Goal: Information Seeking & Learning: Learn about a topic

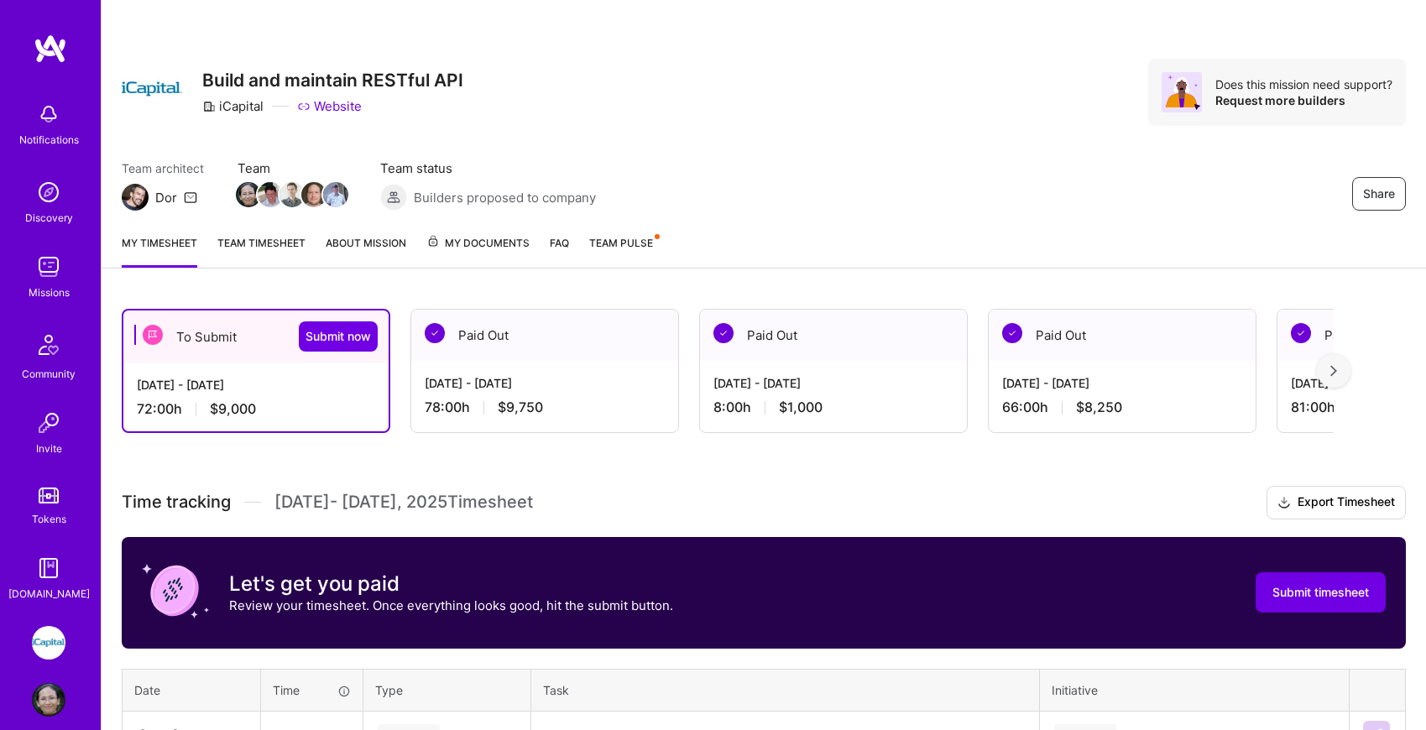
click at [50, 285] on div "Missions" at bounding box center [49, 293] width 41 height 18
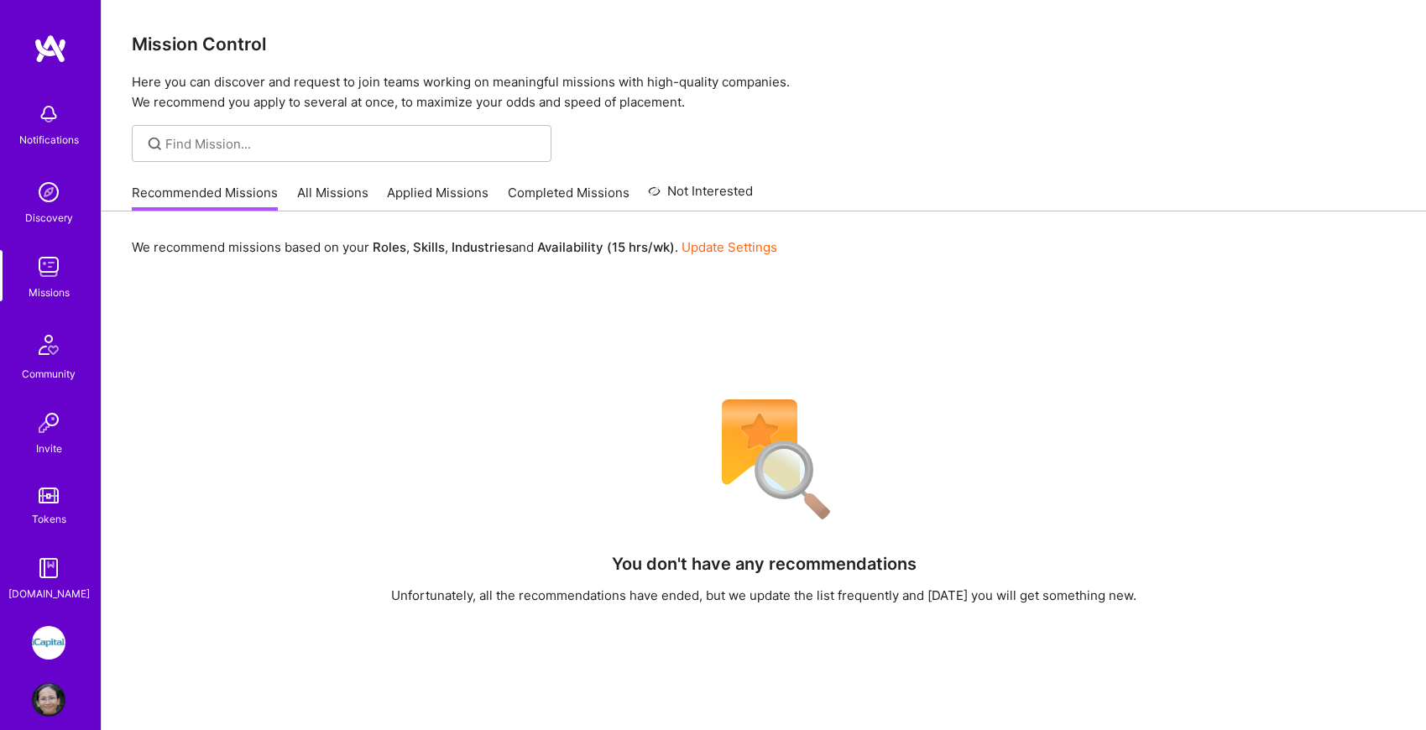
click at [340, 189] on link "All Missions" at bounding box center [332, 198] width 71 height 28
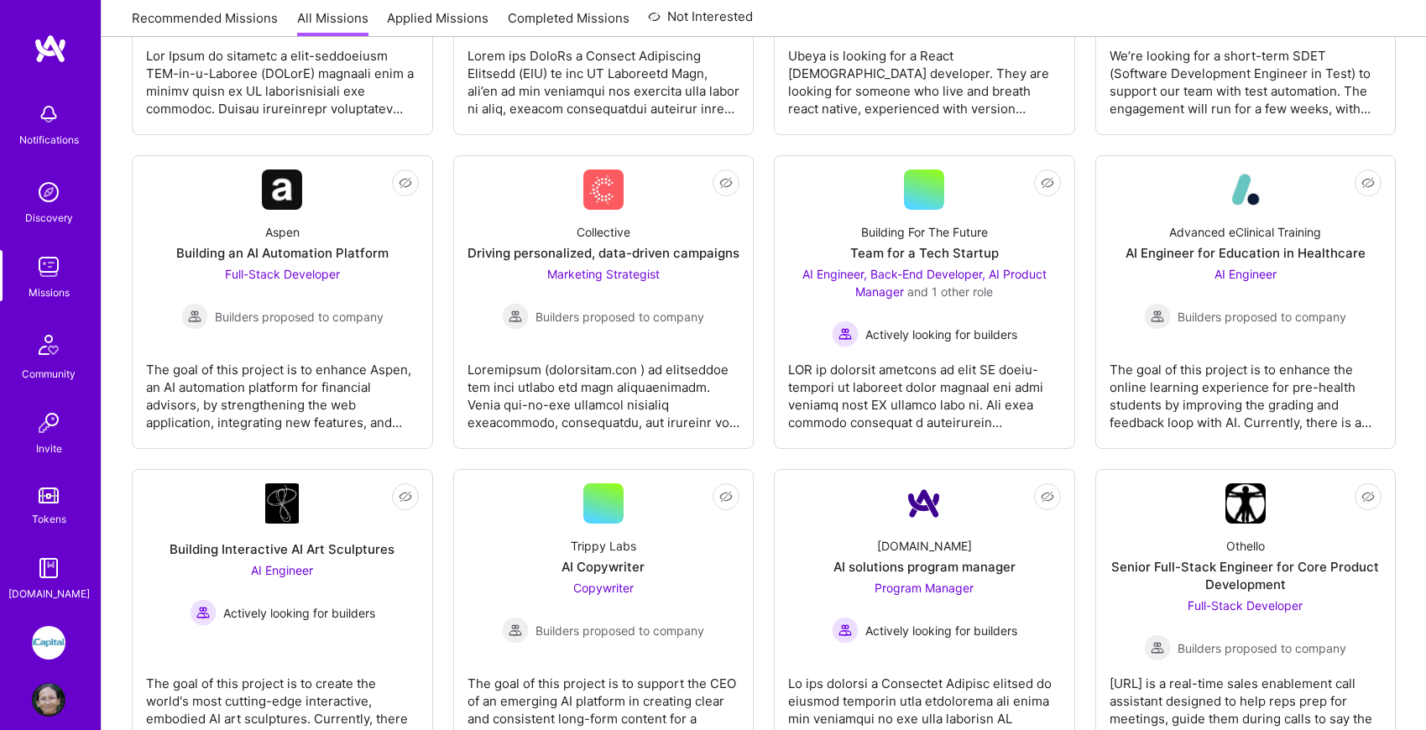
scroll to position [477, 0]
click at [300, 371] on div "The goal of this project is to enhance Aspen, an AI automation platform for fin…" at bounding box center [282, 389] width 273 height 84
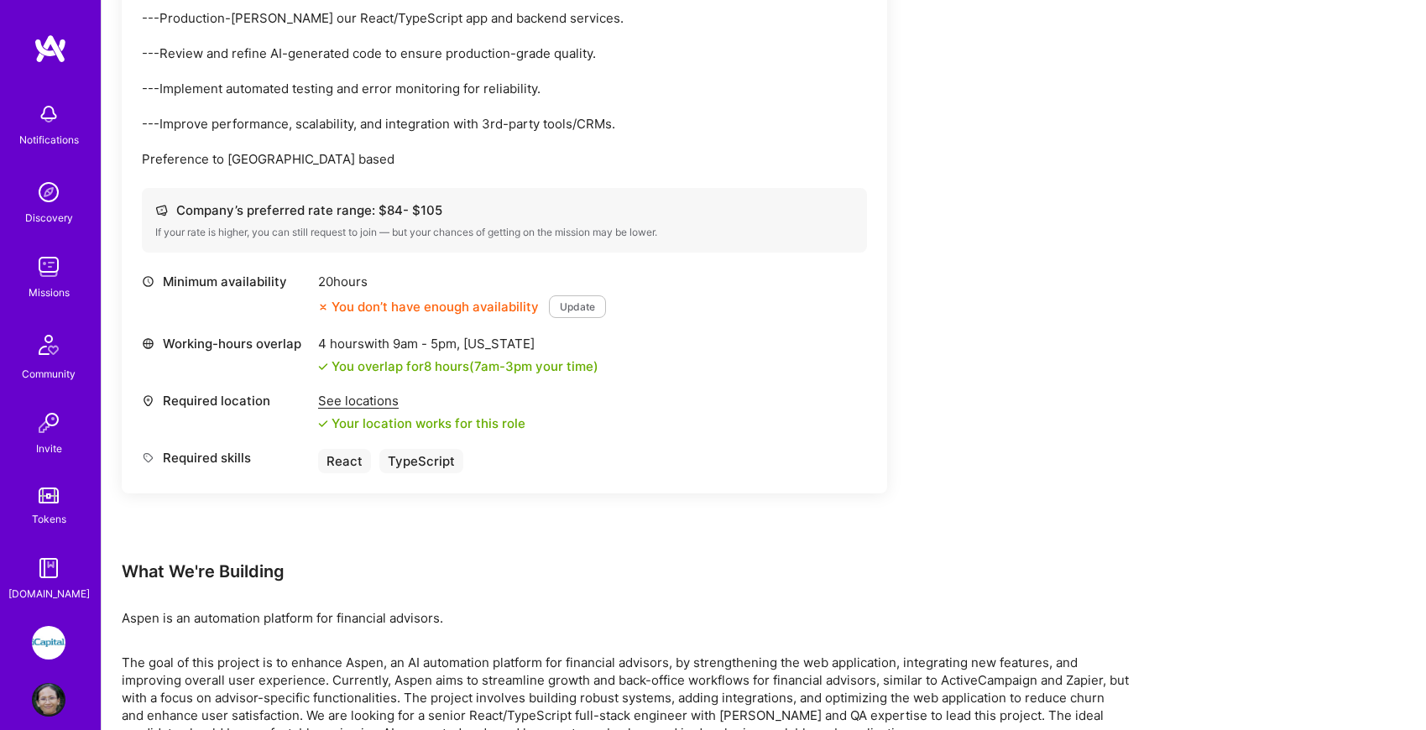
scroll to position [616, 0]
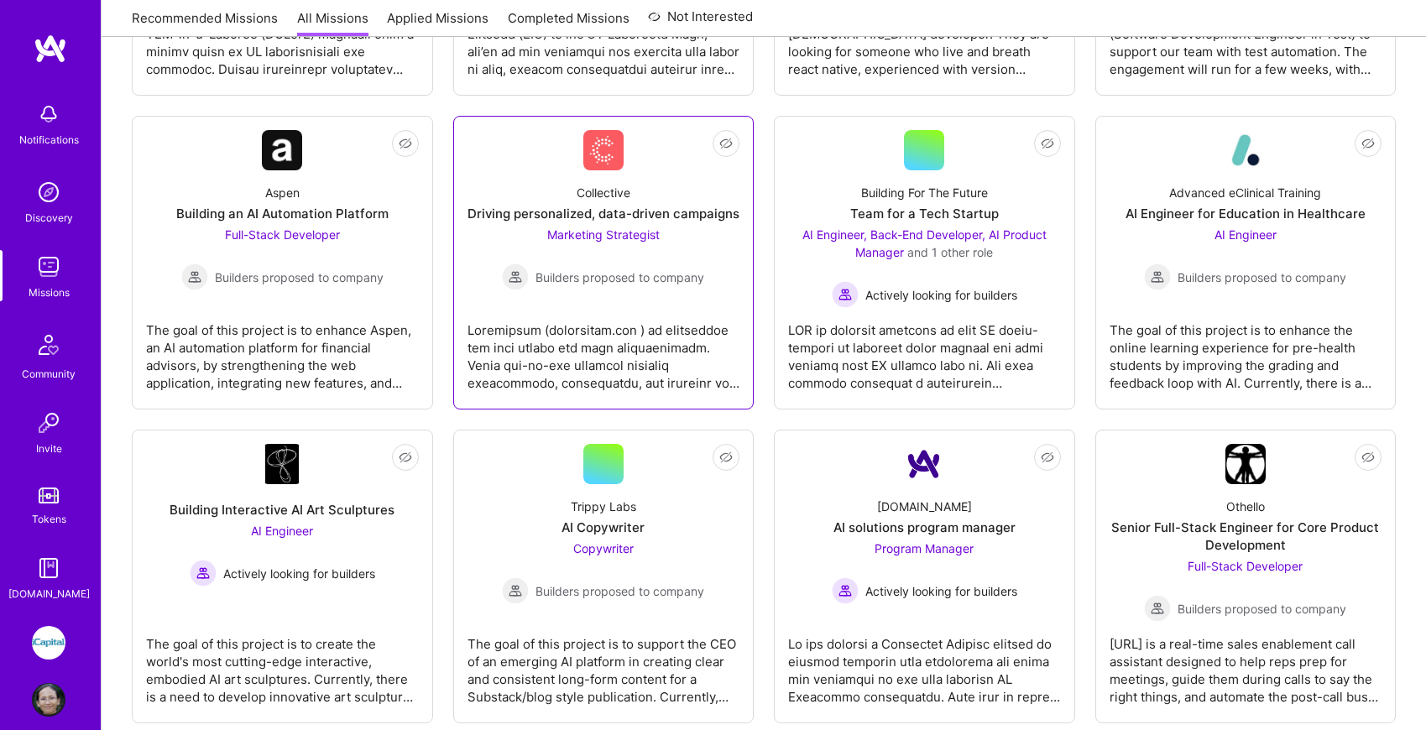
scroll to position [518, 0]
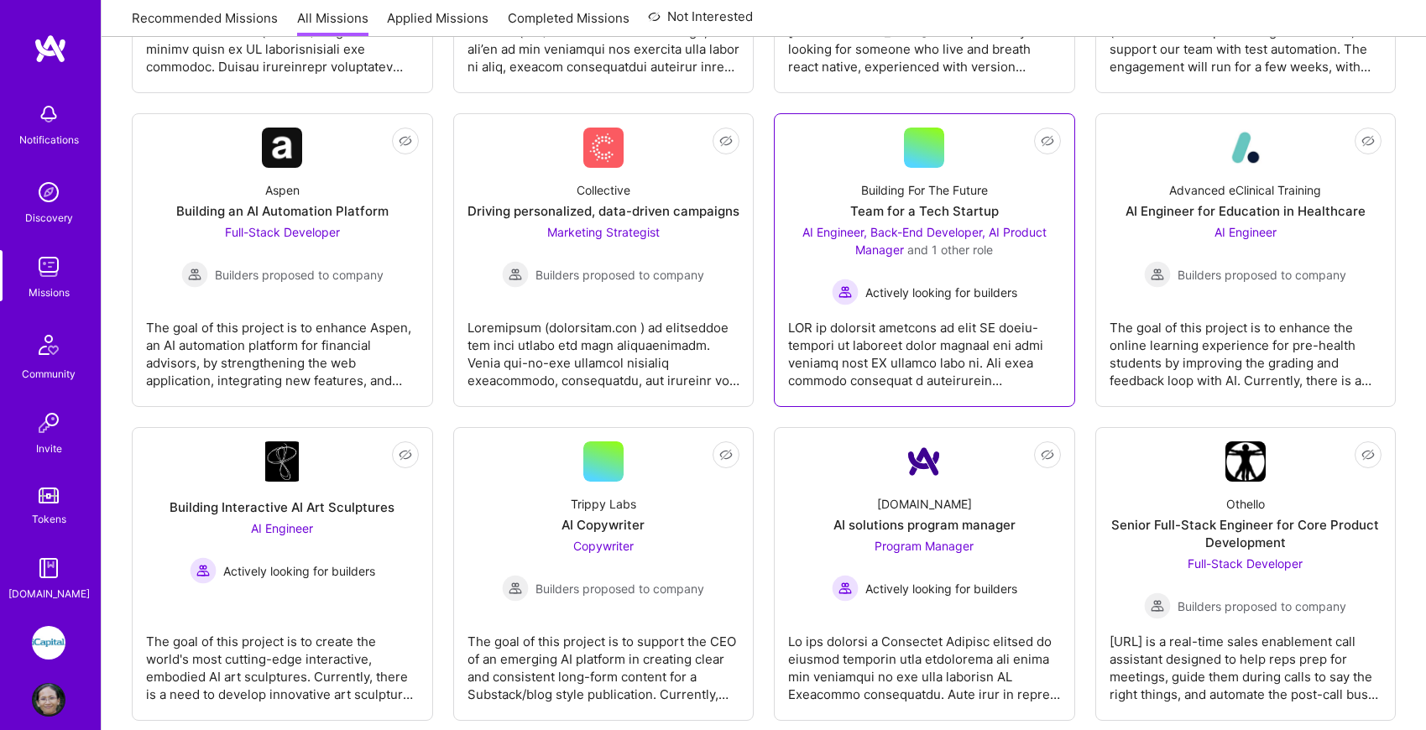
click at [933, 342] on div at bounding box center [924, 348] width 273 height 84
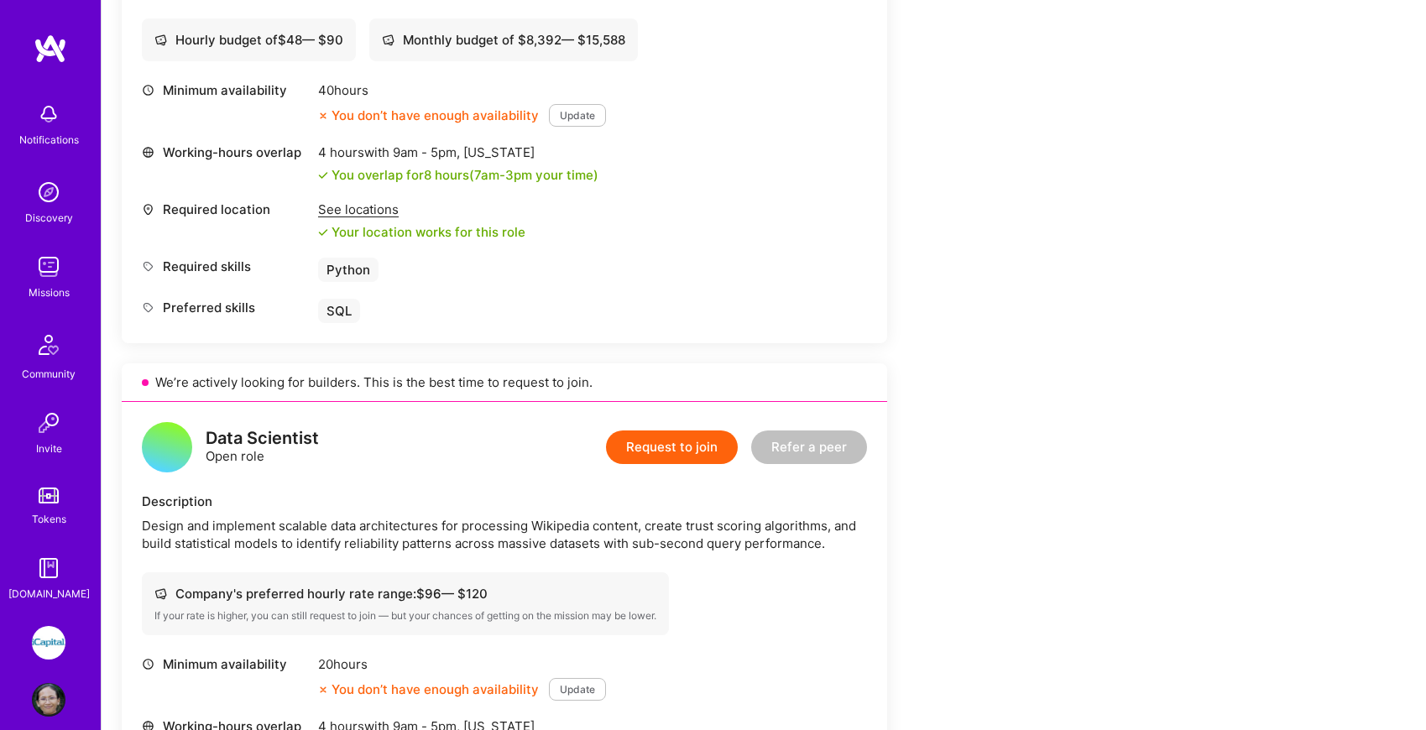
scroll to position [704, 0]
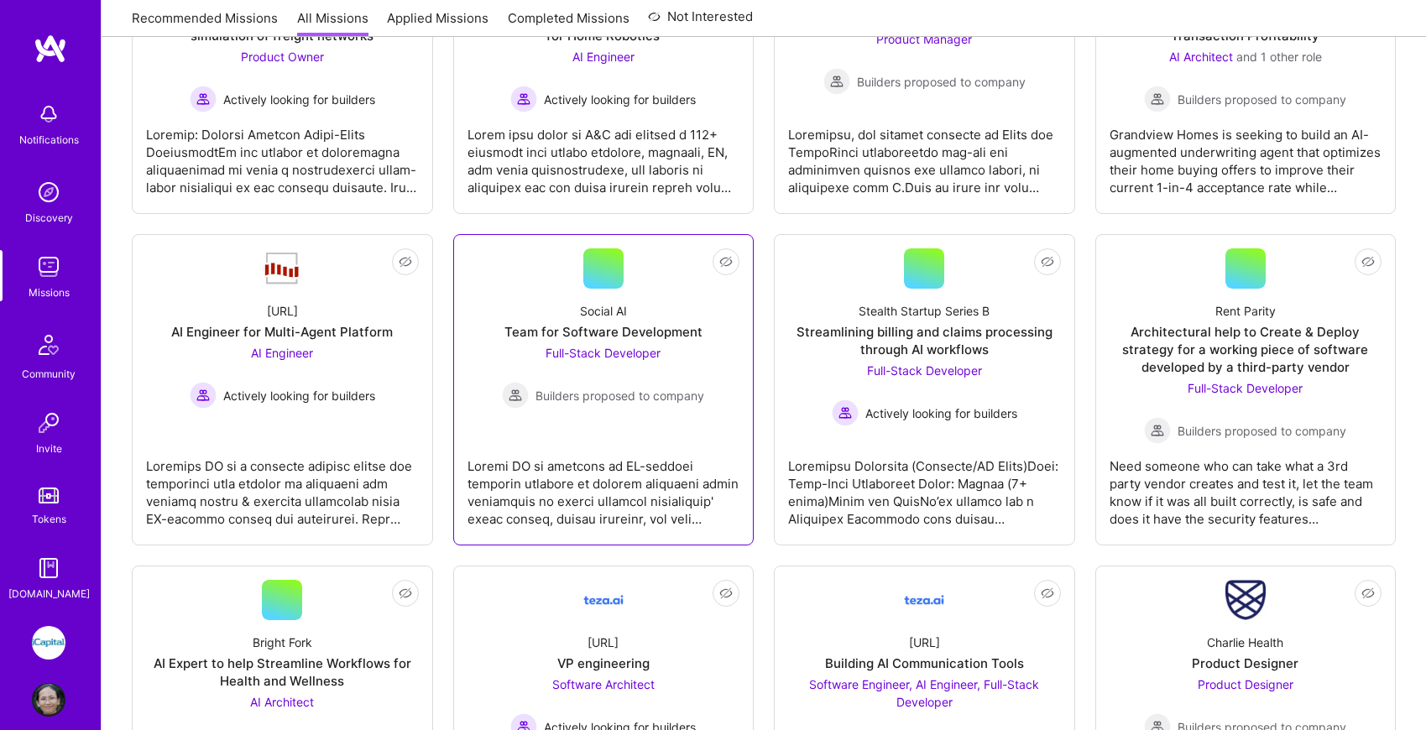
scroll to position [1341, 0]
click at [635, 519] on div at bounding box center [604, 484] width 273 height 84
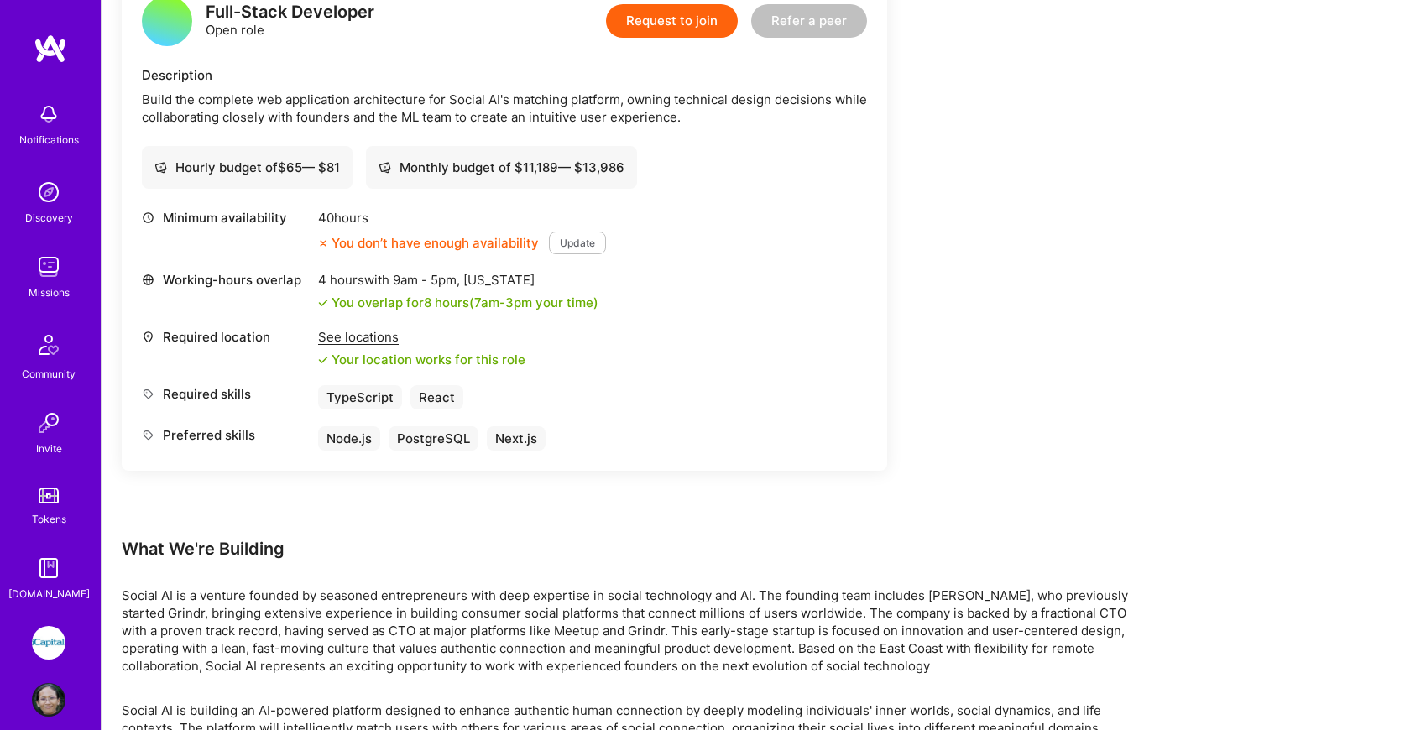
scroll to position [462, 0]
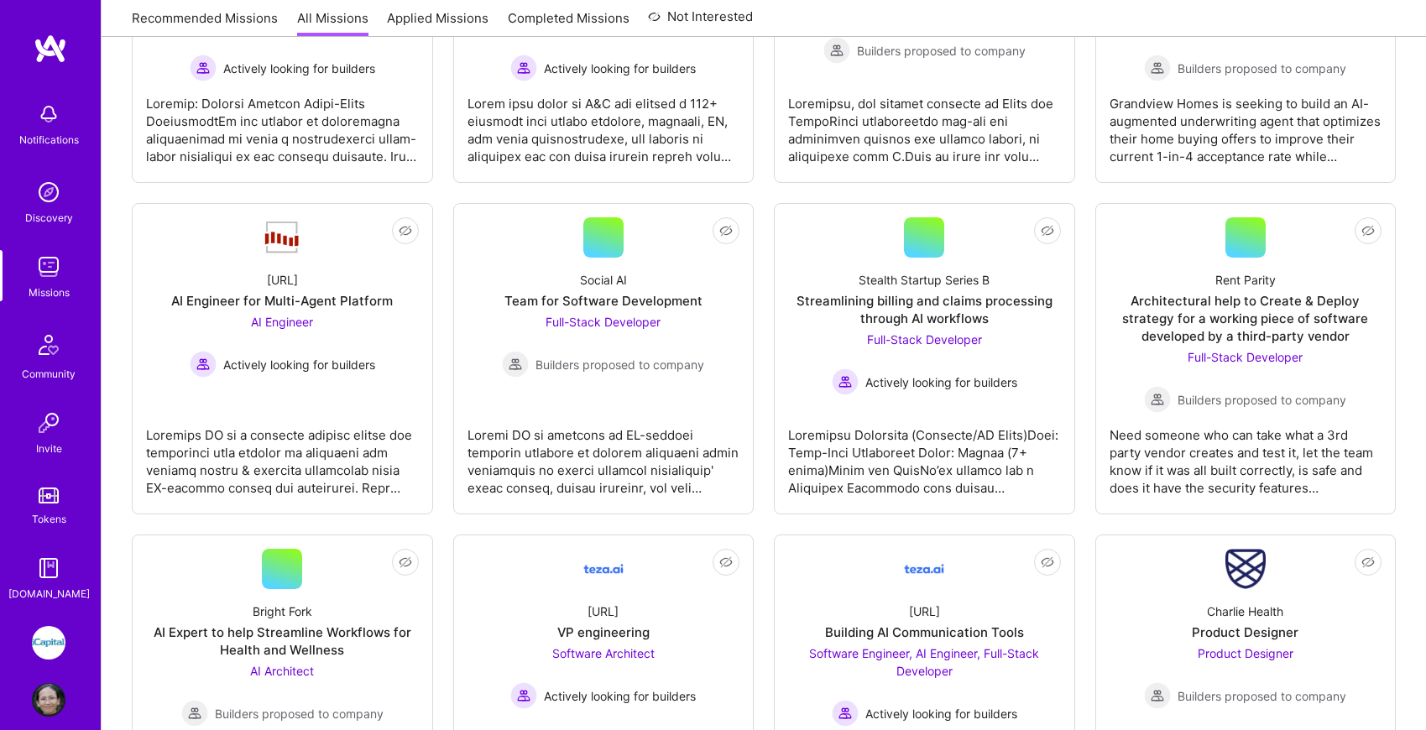
scroll to position [1375, 0]
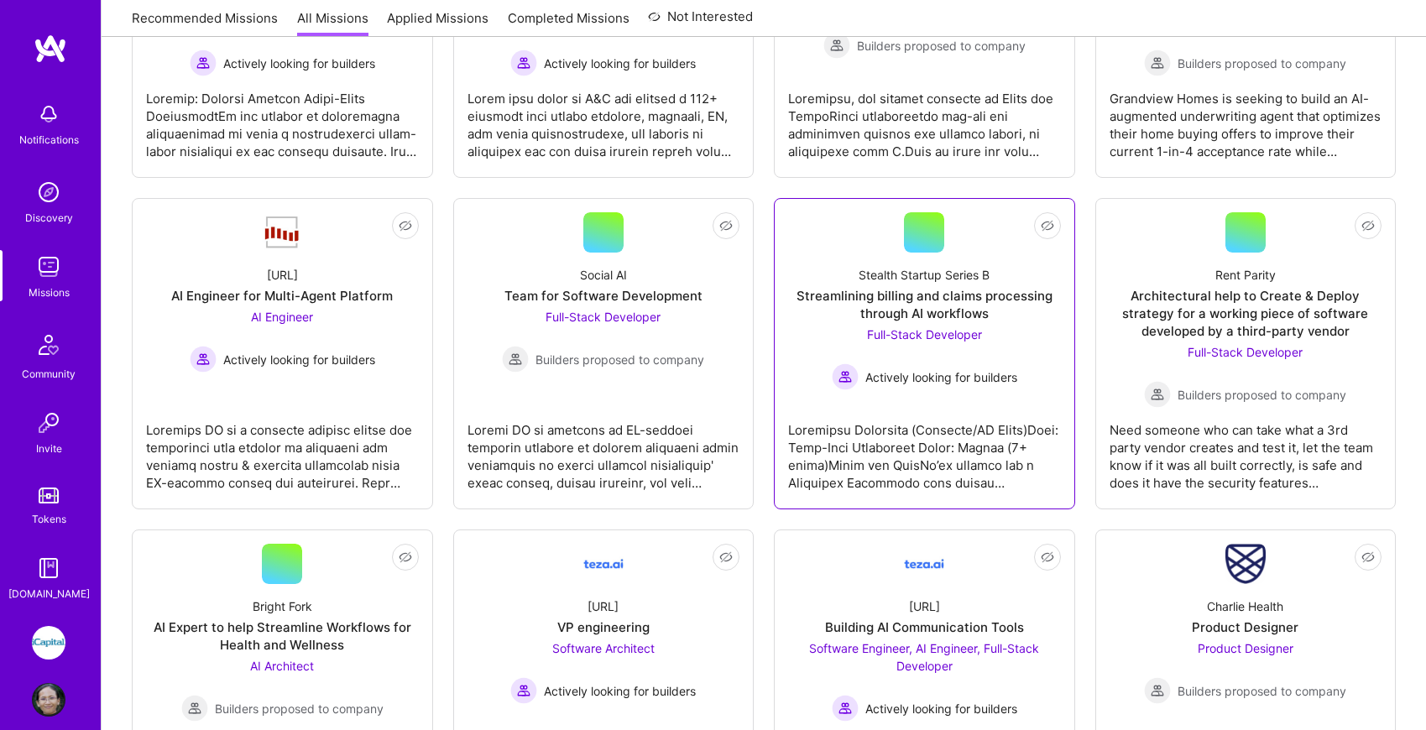
click at [876, 463] on div at bounding box center [924, 450] width 273 height 84
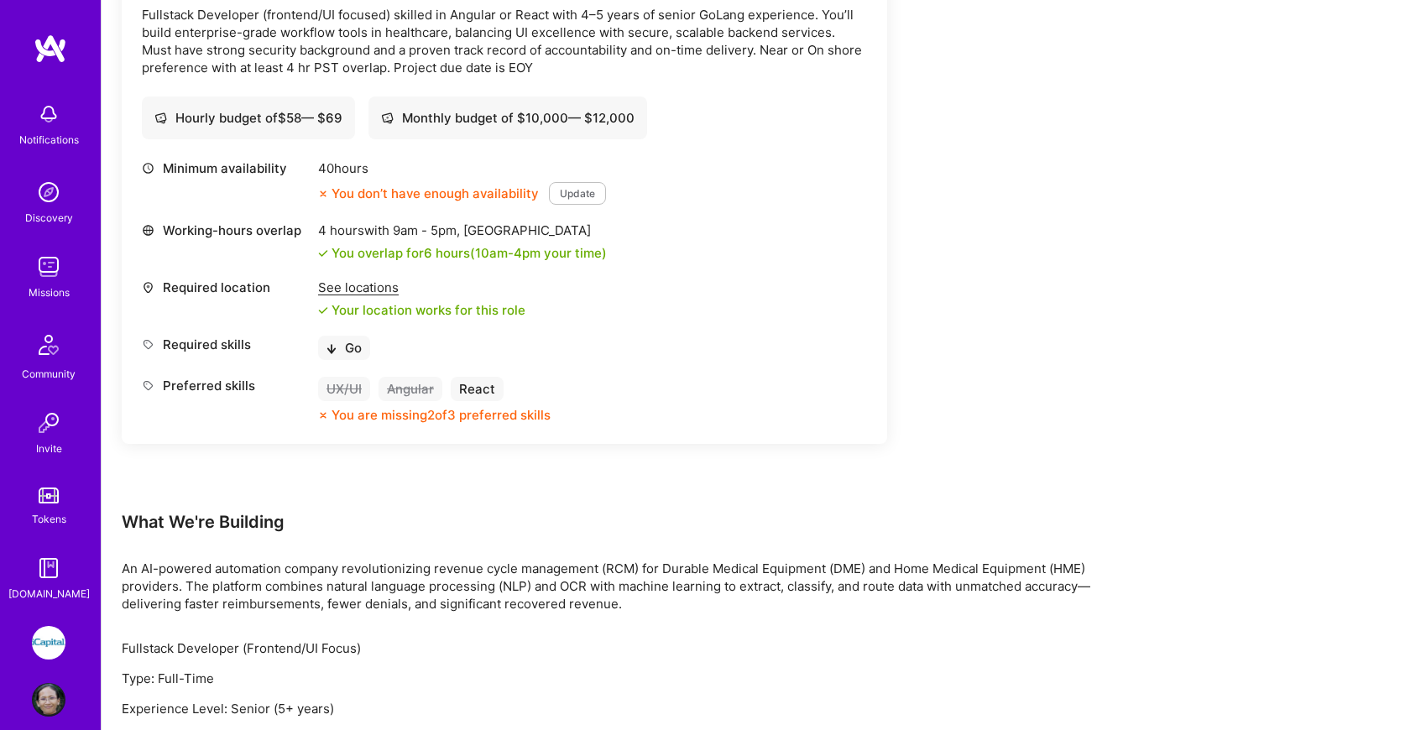
scroll to position [542, 0]
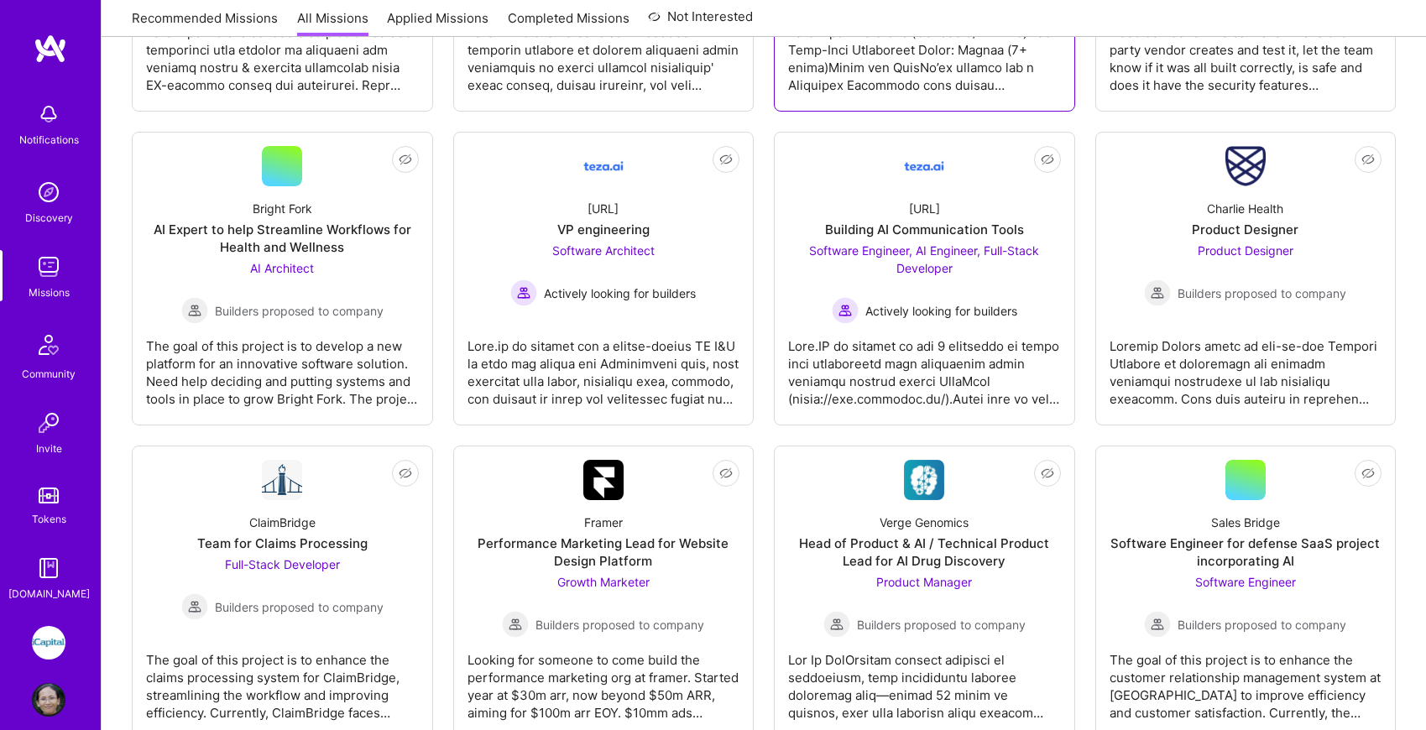
scroll to position [1783, 0]
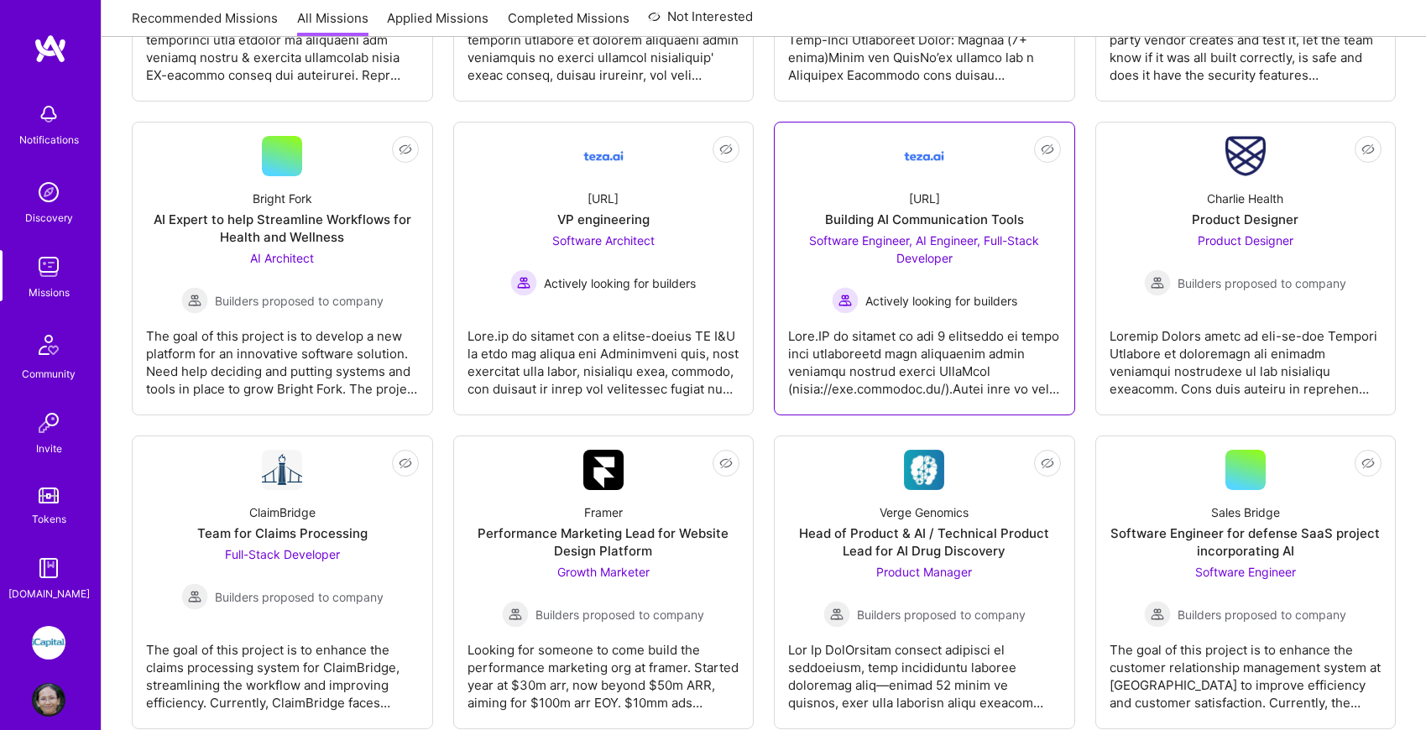
click at [913, 355] on div at bounding box center [924, 356] width 273 height 84
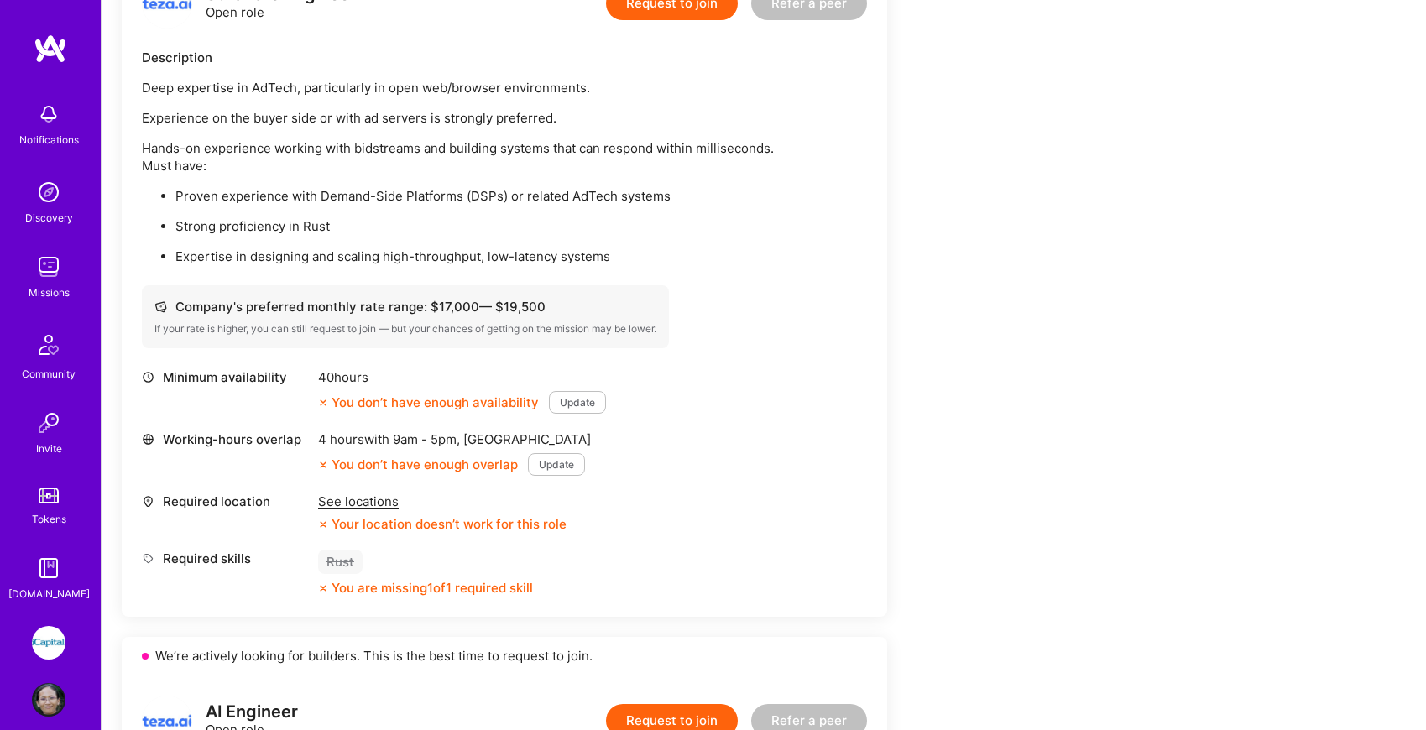
scroll to position [474, 0]
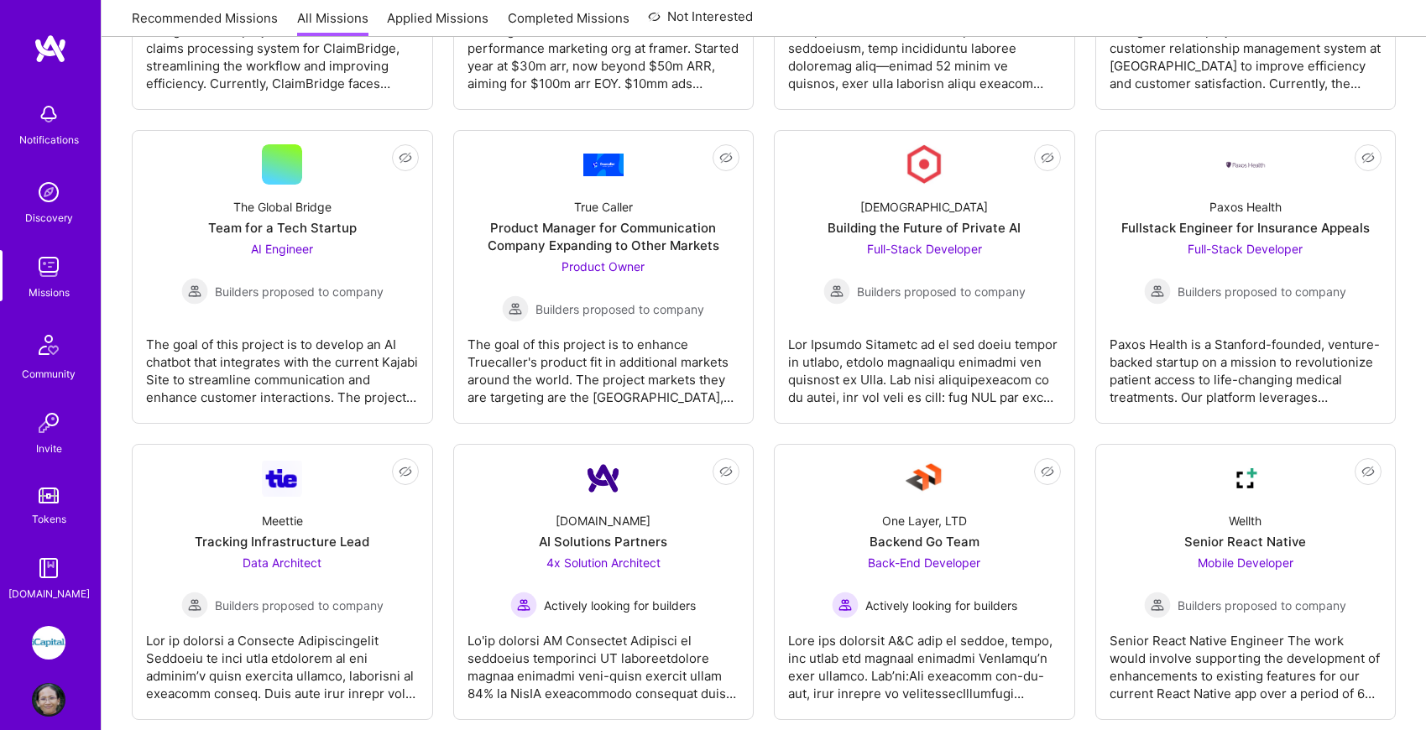
scroll to position [2407, 0]
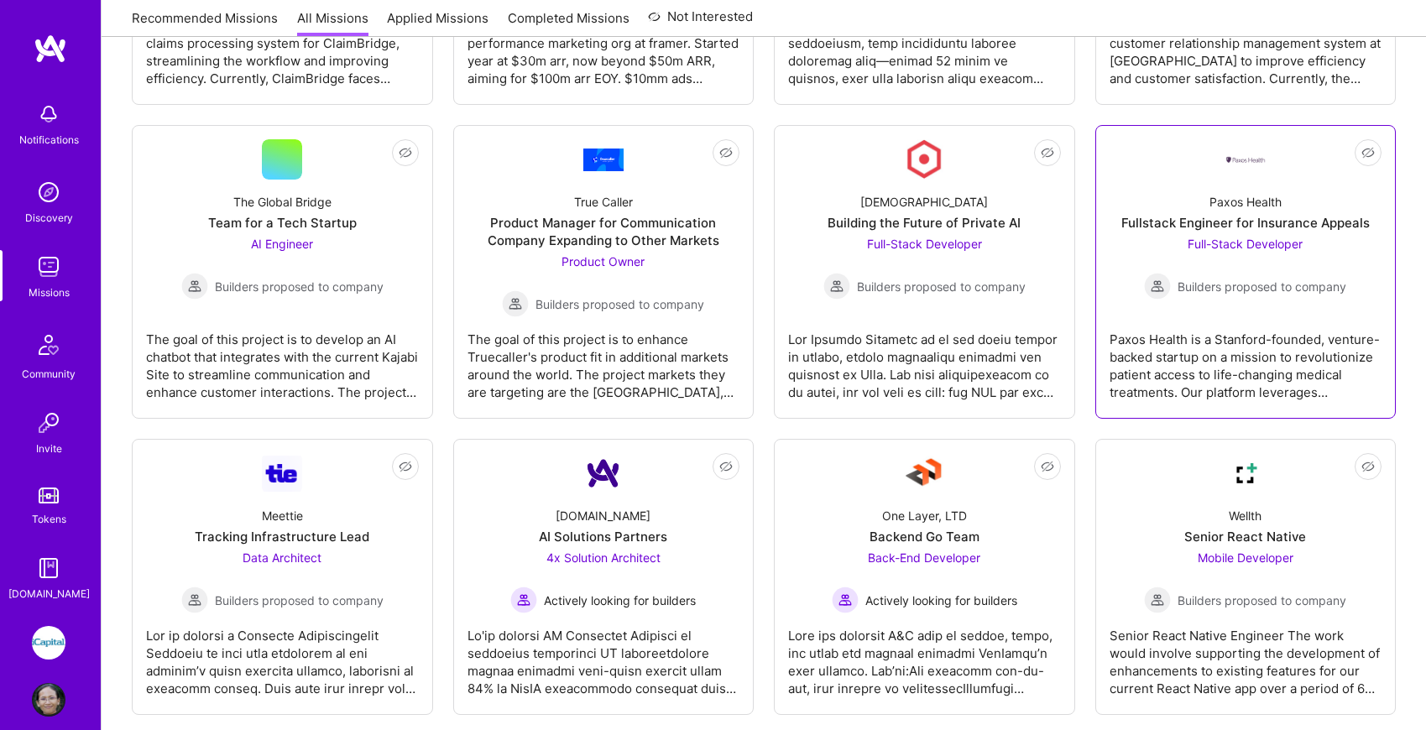
click at [1189, 342] on div "Paxos Health is a Stanford-founded, venture-backed startup on a mission to revo…" at bounding box center [1246, 359] width 273 height 84
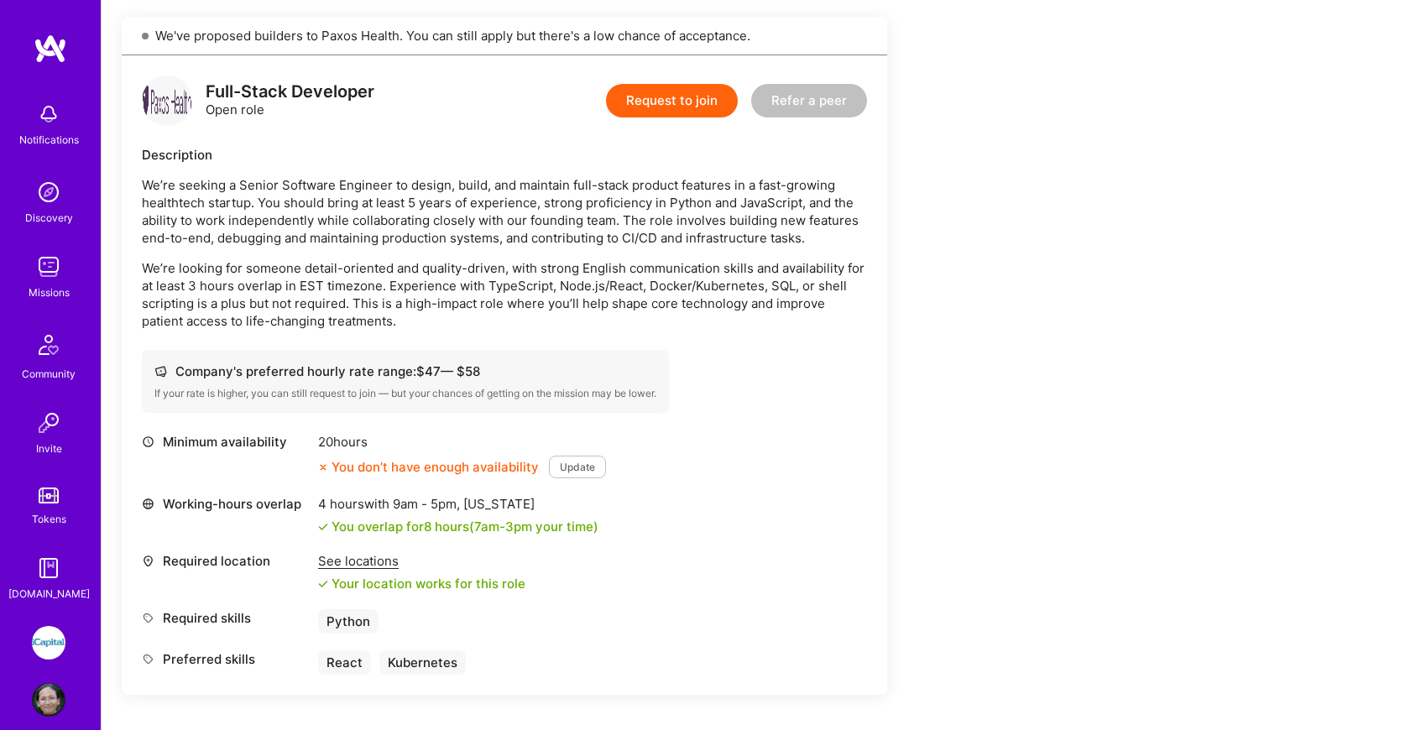
scroll to position [417, 0]
